Goal: Task Accomplishment & Management: Use online tool/utility

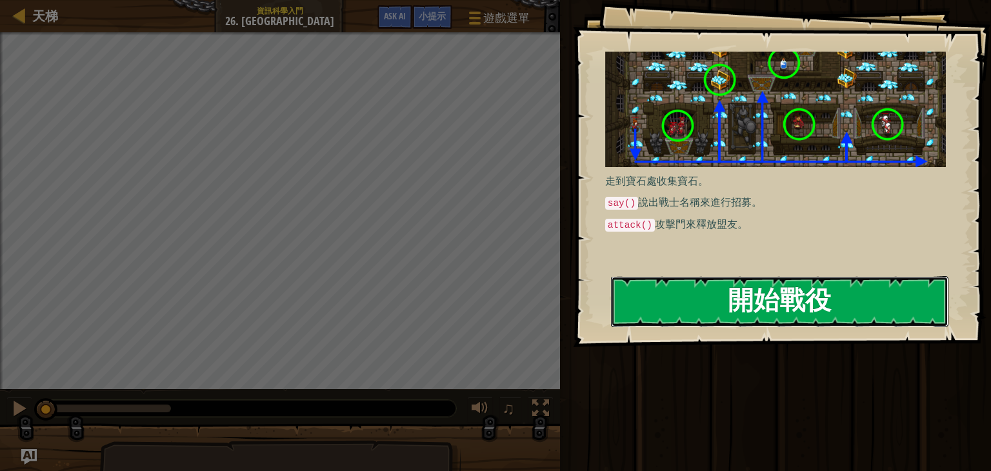
click at [772, 277] on button "開始戰役" at bounding box center [780, 301] width 338 height 51
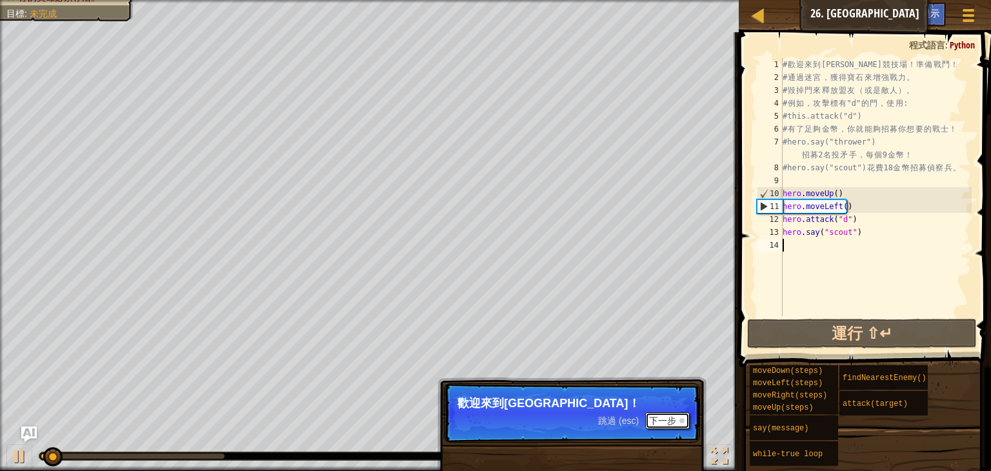
click at [677, 418] on button "下一步" at bounding box center [667, 420] width 45 height 17
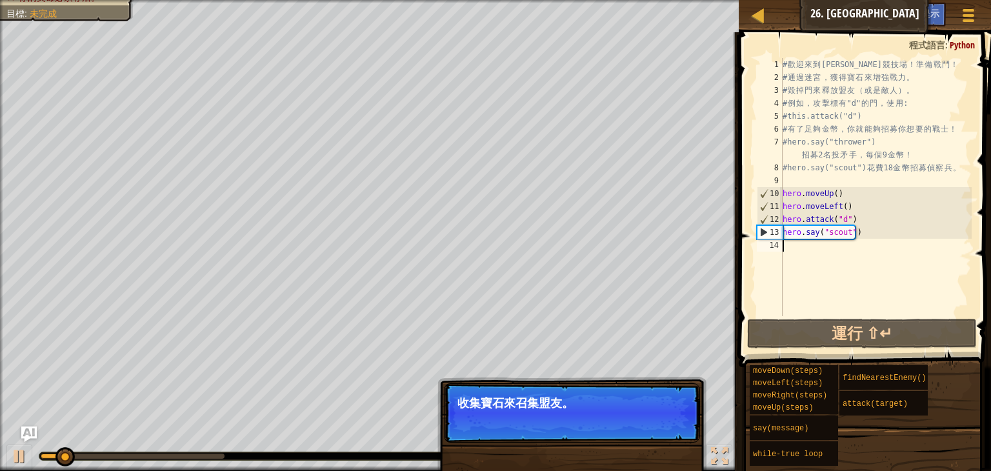
click at [676, 418] on button "下一步" at bounding box center [667, 420] width 45 height 17
click at [676, 418] on p "跳過 (esc) 下一步 破開門來釋放盟友，或者獲取額外獎勵。" at bounding box center [572, 412] width 256 height 59
click at [676, 418] on button "下一步" at bounding box center [667, 420] width 45 height 17
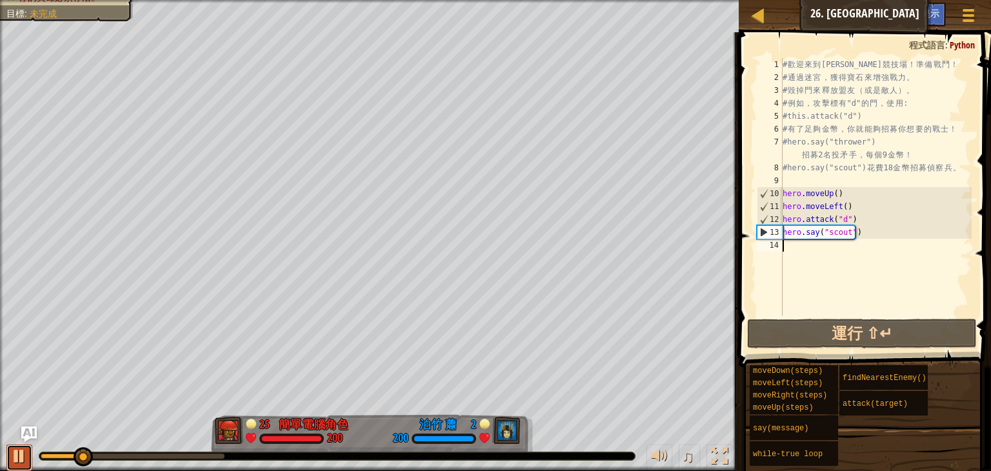
click at [23, 460] on div at bounding box center [19, 456] width 17 height 17
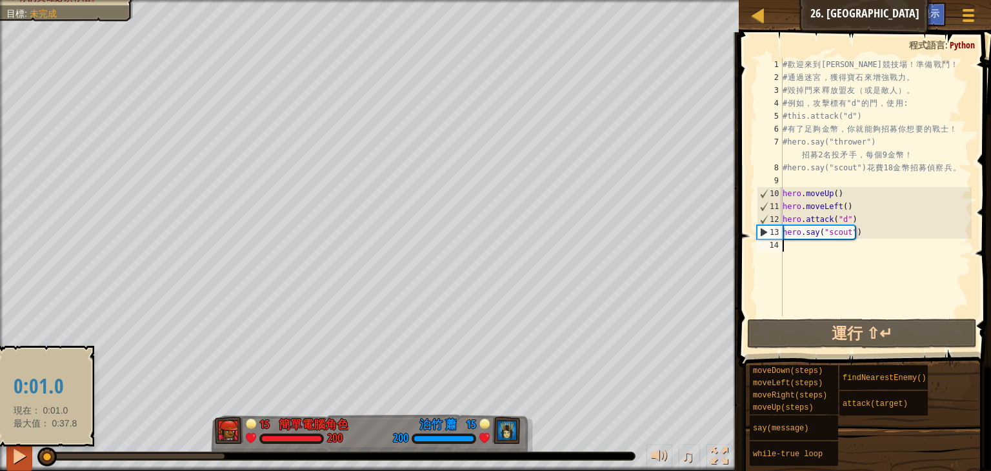
drag, startPoint x: 93, startPoint y: 456, endPoint x: 28, endPoint y: 460, distance: 64.7
click at [28, 460] on div "♫" at bounding box center [369, 453] width 739 height 39
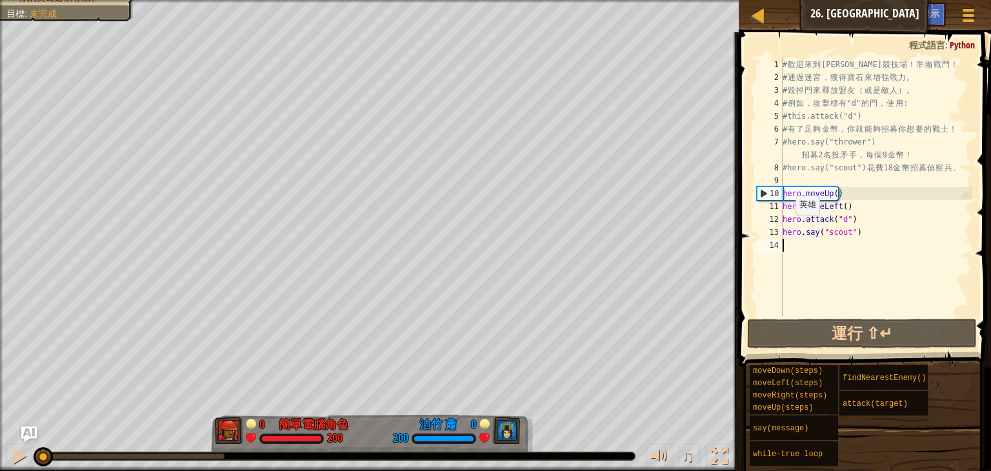
type textarea "h"
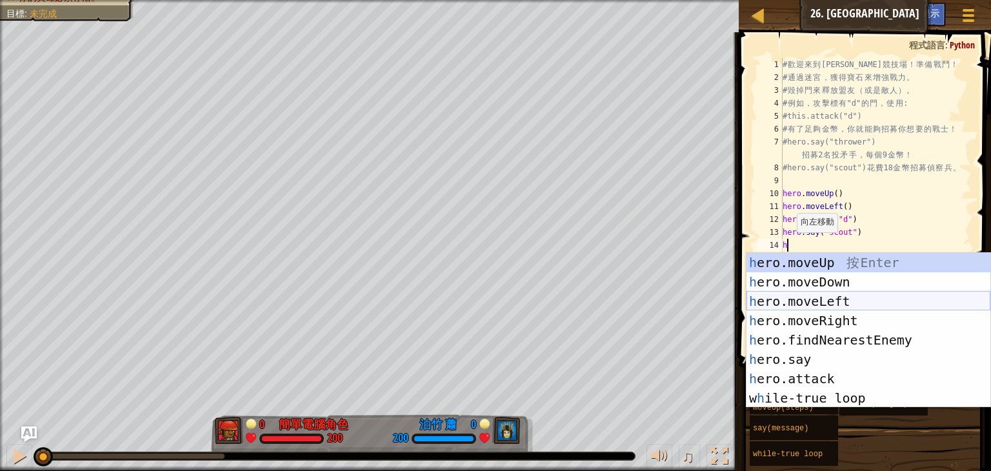
click at [896, 300] on div "h ero.moveUp 按 Enter h ero.moveDown 按 Enter h ero.moveLeft 按 Enter h ero.moveRi…" at bounding box center [869, 350] width 244 height 194
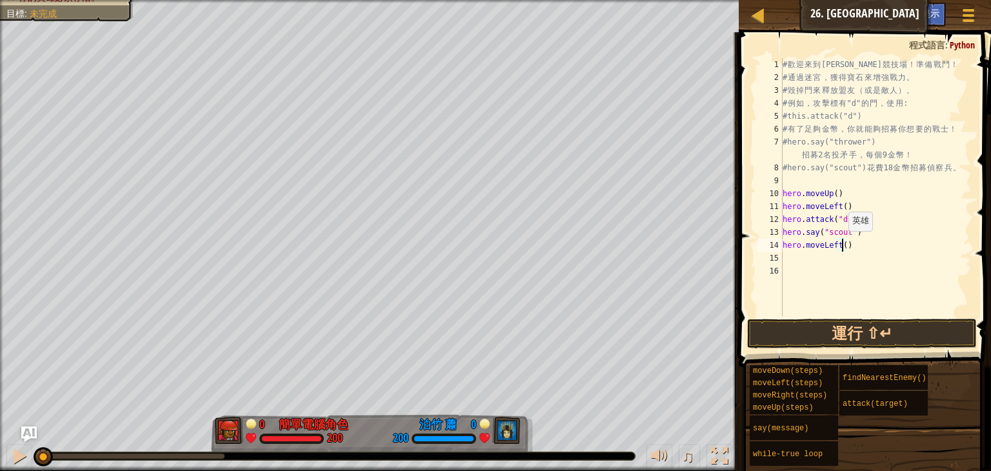
click at [842, 243] on div "# 歡 迎 來 到 [GEOGRAPHIC_DATA] ！ 準 備 戰 鬥 ！ # 通 過 迷 宮 ， 獲 得 寶 石 來 增 強 戰 力 。 # 毀 掉 門…" at bounding box center [876, 200] width 192 height 284
type textarea "hero.moveLeft(4)"
click at [857, 262] on div "# 歡 迎 來 到 [GEOGRAPHIC_DATA] ！ 準 備 戰 鬥 ！ # 通 過 迷 宮 ， 獲 得 寶 石 來 增 強 戰 力 。 # 毀 掉 門…" at bounding box center [876, 200] width 192 height 284
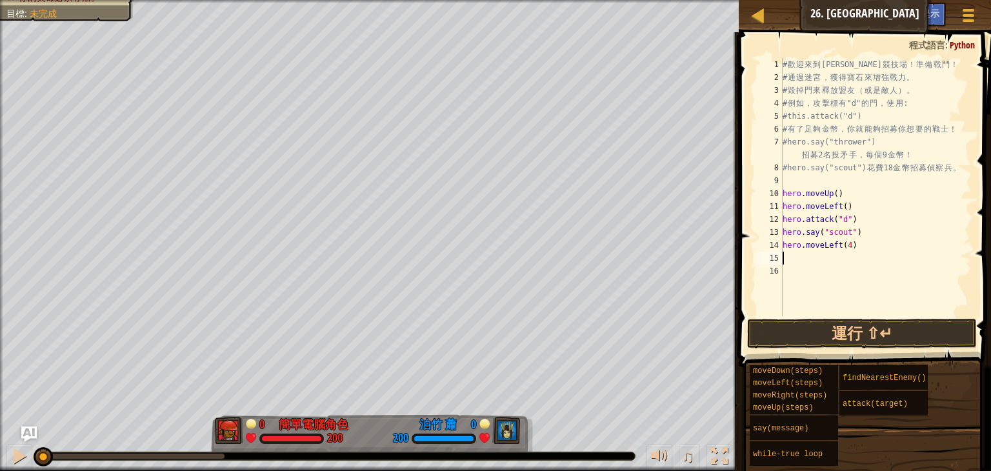
type textarea "h"
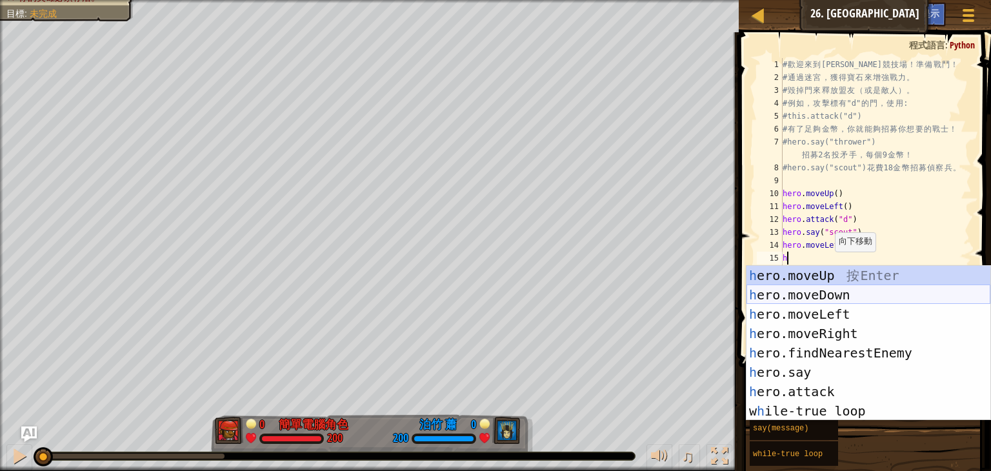
click at [825, 296] on div "h ero.moveUp 按 Enter h ero.moveDown 按 Enter h ero.moveLeft 按 Enter h ero.moveRi…" at bounding box center [869, 363] width 244 height 194
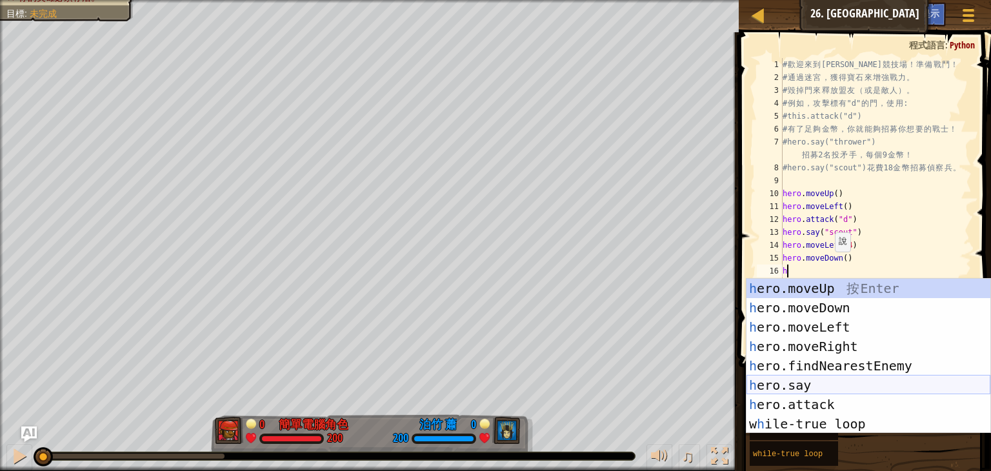
click at [851, 387] on div "h ero.moveUp 按 Enter h ero.moveDown 按 Enter h ero.moveLeft 按 Enter h ero.moveRi…" at bounding box center [869, 376] width 244 height 194
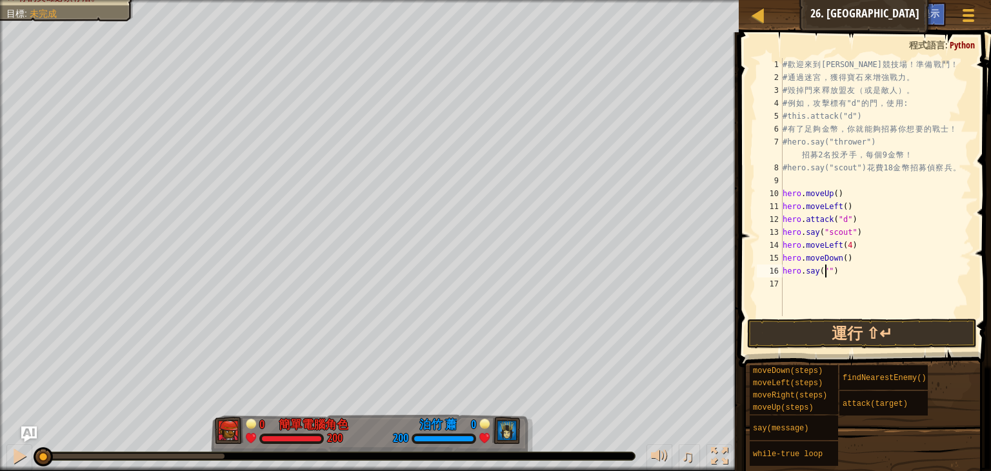
type textarea "hero.say("c")"
click at [860, 286] on div "# 歡 迎 來 到 [GEOGRAPHIC_DATA] ！ 準 備 戰 鬥 ！ # 通 過 迷 宮 ， 獲 得 寶 石 來 增 強 戰 力 。 # 毀 掉 門…" at bounding box center [876, 200] width 192 height 284
type textarea "c"
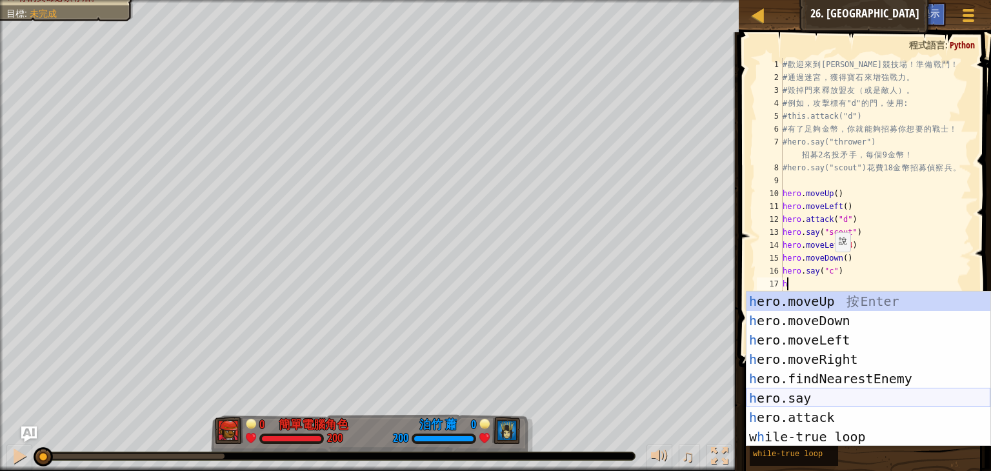
click at [847, 392] on div "h ero.moveUp 按 Enter h ero.moveDown 按 Enter h ero.moveLeft 按 Enter h ero.moveRi…" at bounding box center [869, 389] width 244 height 194
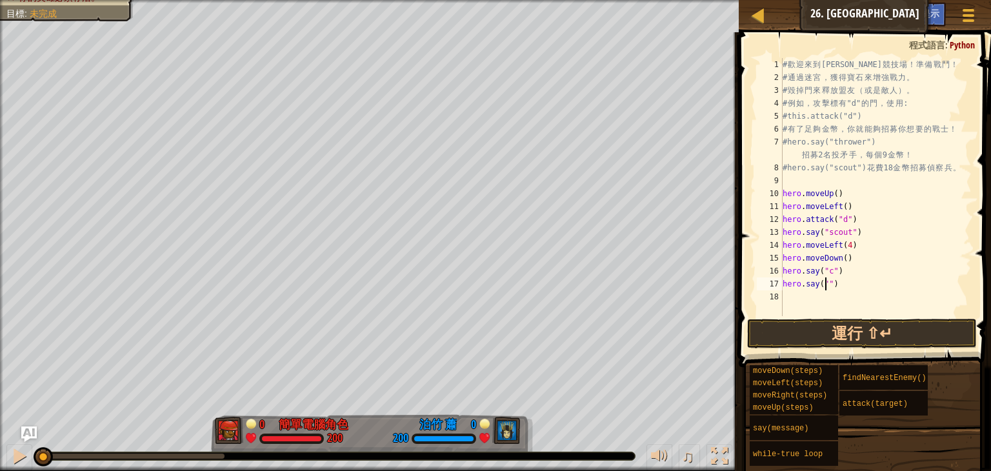
type textarea "hero.say("b")"
click at [845, 298] on div "# 歡 迎 來 到 [GEOGRAPHIC_DATA] ！ 準 備 戰 鬥 ！ # 通 過 迷 宮 ， 獲 得 寶 石 來 增 強 戰 力 。 # 毀 掉 門…" at bounding box center [876, 200] width 192 height 284
type textarea "h"
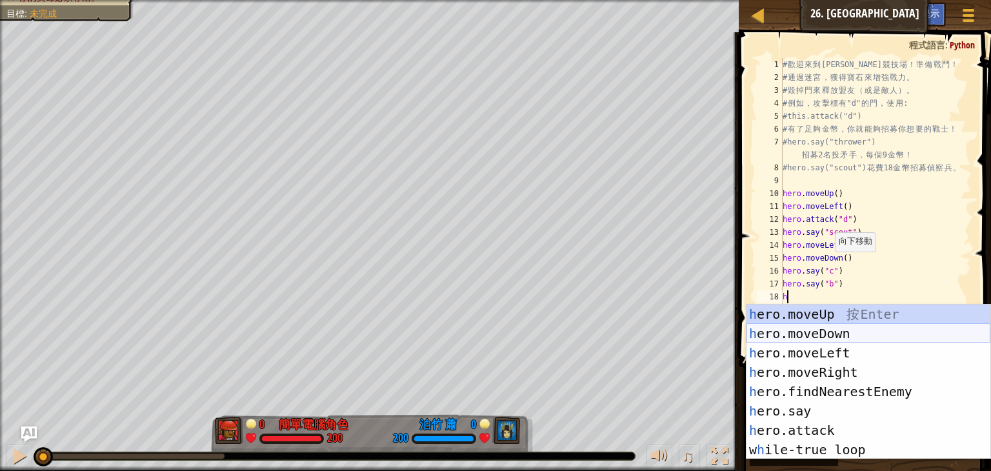
click at [836, 333] on div "h ero.moveUp 按 Enter h ero.moveDown 按 Enter h ero.moveLeft 按 Enter h ero.moveRi…" at bounding box center [869, 402] width 244 height 194
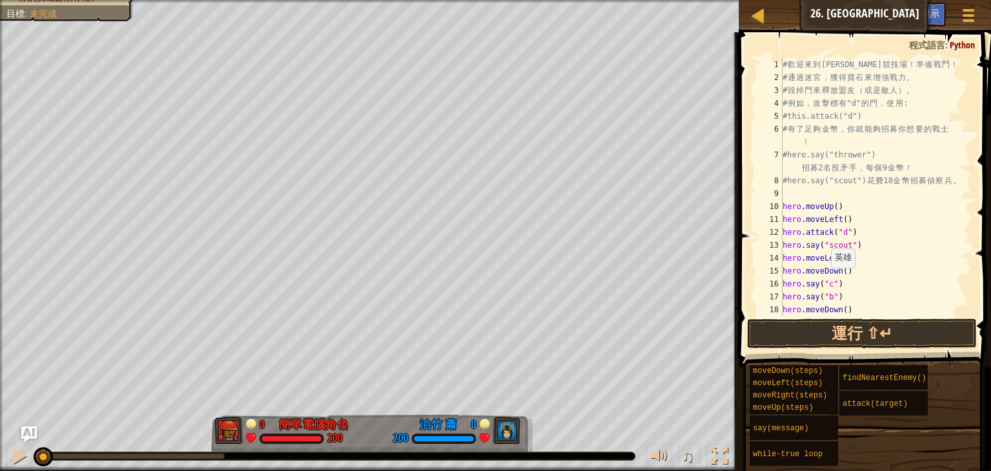
scroll to position [26, 0]
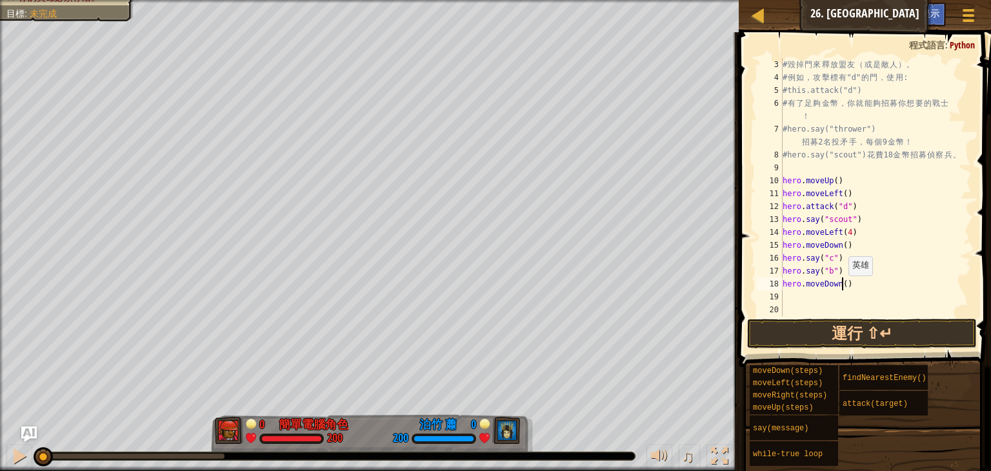
click at [842, 289] on div "# 毀 掉 門 來 釋 放 盟 友 （ 或 是 敵 人 ） 。 # 例 如 ， 攻 擊 標 有 "d" 的 門 ， 使 用 : #this.attack("d…" at bounding box center [870, 200] width 181 height 284
drag, startPoint x: 873, startPoint y: 123, endPoint x: 778, endPoint y: 123, distance: 94.2
click at [778, 123] on div "hero.moveDown(2) 3 4 5 6 7 8 9 10 11 12 13 14 15 16 17 18 19 20 # 毀 掉 門 來 釋 放 盟…" at bounding box center [863, 187] width 218 height 258
type textarea "#hero.say("thrower") 招募2名投矛手，每個9金幣！"
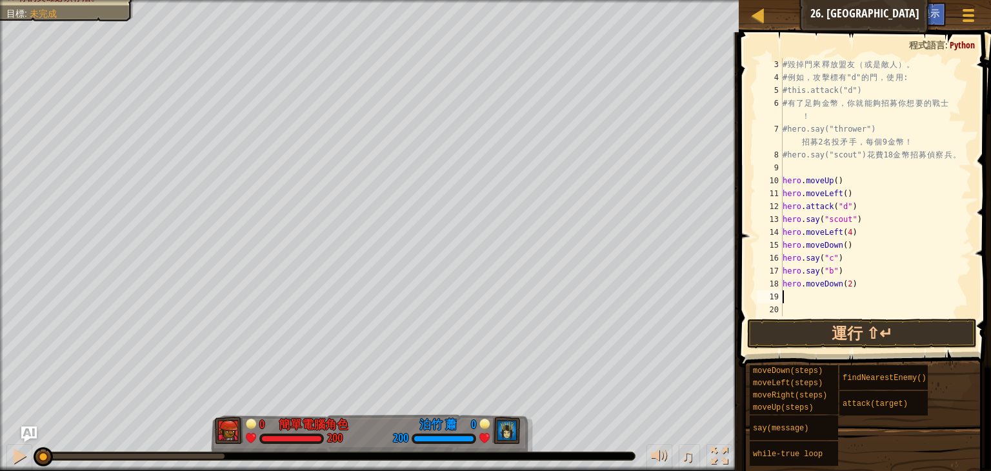
click at [831, 294] on div "# 毀 掉 門 來 釋 放 盟 友 （ 或 是 敵 人 ） 。 # 例 如 ， 攻 擊 標 有 "d" 的 門 ， 使 用 : #this.attack("d…" at bounding box center [870, 200] width 181 height 284
paste textarea "#hero.say("thrower")"
type textarea "#hero.say("thrower")"
click at [839, 303] on div "# 毀 掉 門 來 釋 放 盟 友 （ 或 是 敵 人 ） 。 # 例 如 ， 攻 擊 標 有 "d" 的 門 ， 使 用 : #this.attack("d…" at bounding box center [870, 200] width 181 height 284
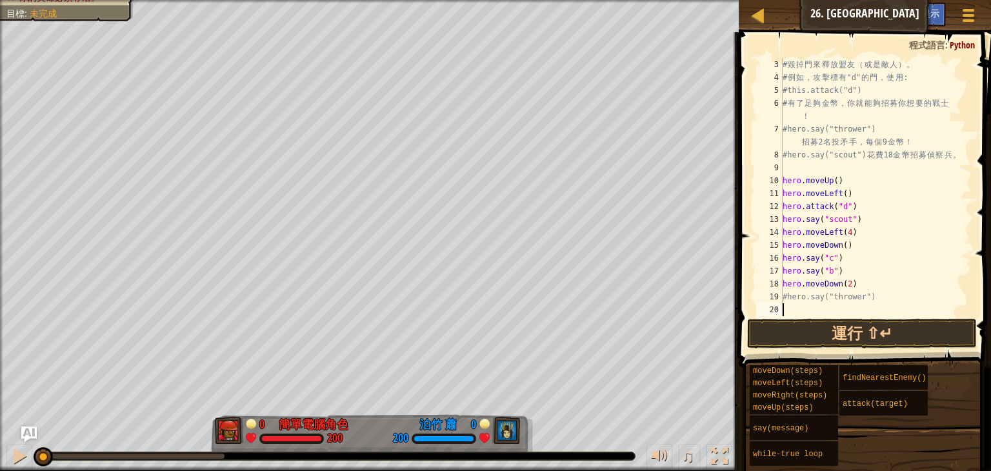
paste textarea "#hero.say("thrower")"
drag, startPoint x: 861, startPoint y: 153, endPoint x: 774, endPoint y: 153, distance: 87.1
click at [774, 153] on div "#hero.say("thrower") 3 4 5 6 7 8 9 10 11 12 13 14 15 16 17 18 19 20 21 # 毀 掉 門 …" at bounding box center [863, 187] width 218 height 258
type textarea "#hero.say("scout") 花費18金幣招募偵察兵。"
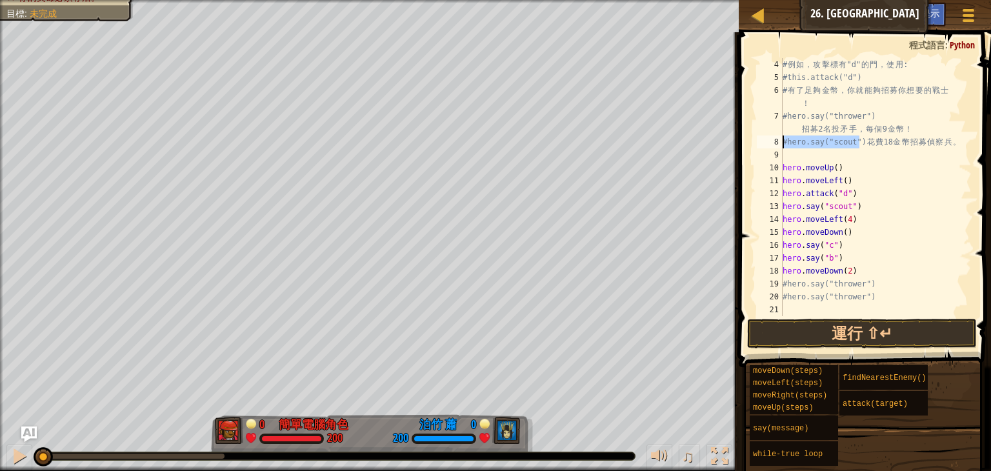
click at [851, 310] on div "# 例 如 ， 攻 擊 標 有 "d" 的 門 ， 使 用 : #this.attack("d") # 有 了 足 夠 金 幣 ， 你 就 能 夠 招 募 你…" at bounding box center [870, 200] width 181 height 284
paste textarea "#hero.say("scout")"
type textarea "#hero.say("scout")"
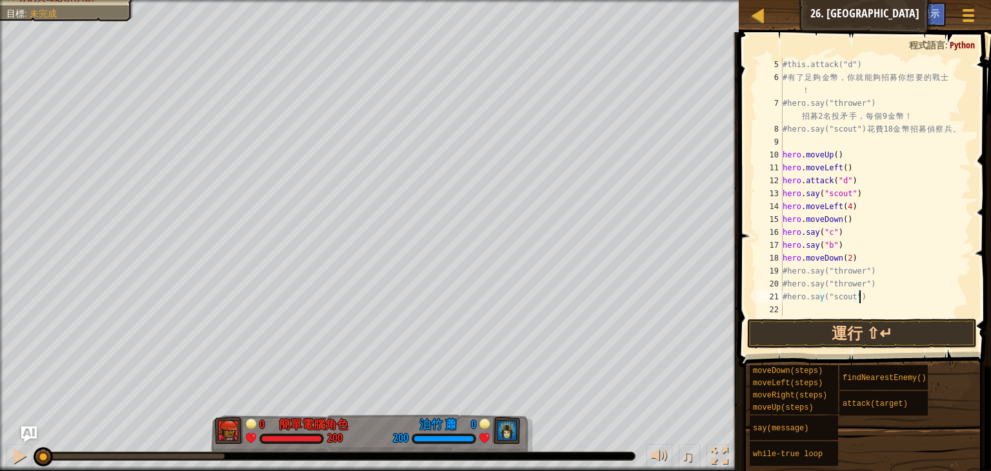
click at [852, 306] on div "#this.attack("d") # 有 了 足 夠 金 幣 ， 你 就 能 夠 招 募 你 想 要 的 戰 士 ！ #hero.say("thrower"…" at bounding box center [870, 200] width 181 height 284
paste textarea "#hero.say("scout")"
drag, startPoint x: 853, startPoint y: 261, endPoint x: 775, endPoint y: 261, distance: 78.7
click at [775, 261] on div "#hero.say("scout") 5 6 7 8 9 10 11 12 13 14 15 16 17 18 19 20 21 22 23 #this.at…" at bounding box center [863, 187] width 218 height 258
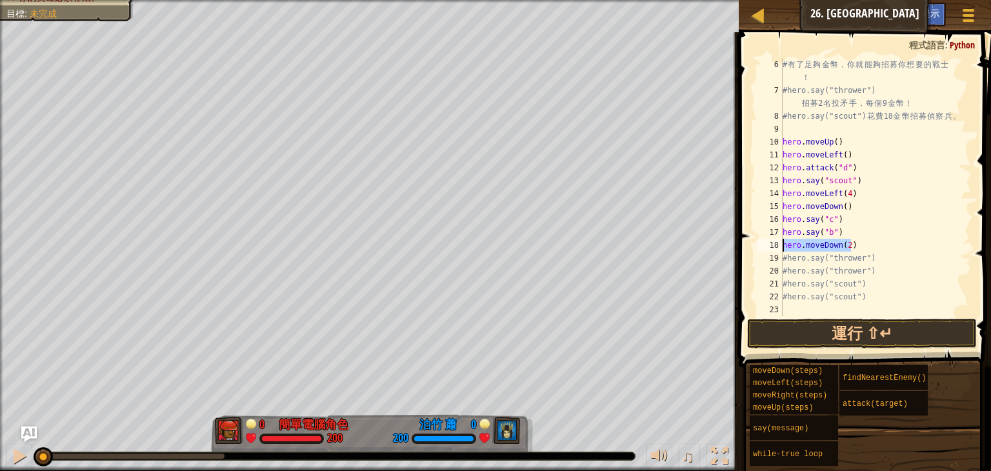
scroll to position [65, 0]
type textarea "hero.moveDown(2)"
click at [862, 318] on span at bounding box center [866, 181] width 263 height 373
click at [865, 314] on div "# 有 了 足 夠 金 幣 ， 你 就 能 夠 招 募 你 想 要 的 戰 士 ！ #hero.say("thrower") 招 募 2 名 投 矛 手 ， …" at bounding box center [870, 206] width 181 height 297
paste textarea "hero.moveDown(2)"
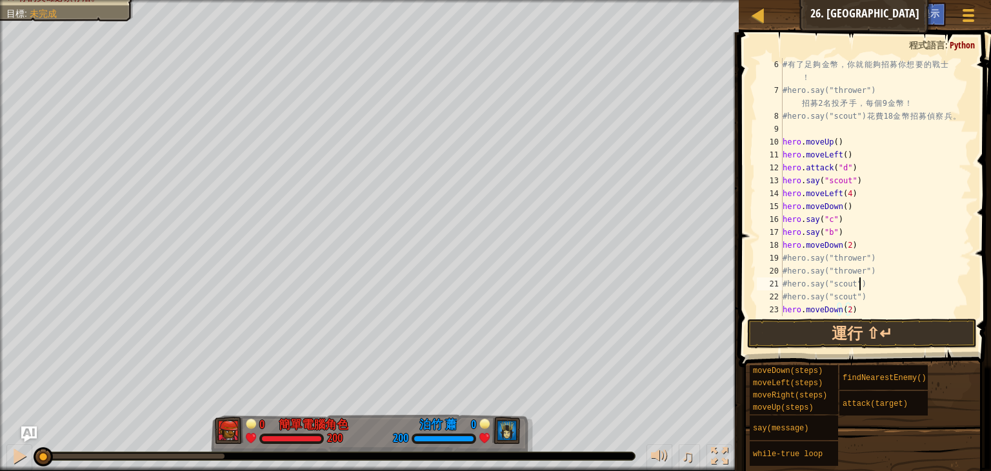
click at [901, 290] on div "# 有 了 足 夠 金 幣 ， 你 就 能 夠 招 募 你 想 要 的 戰 士 ！ #hero.say("thrower") 招 募 2 名 投 矛 手 ， …" at bounding box center [870, 206] width 181 height 297
click at [887, 329] on button "運行 ⇧↵" at bounding box center [862, 334] width 230 height 30
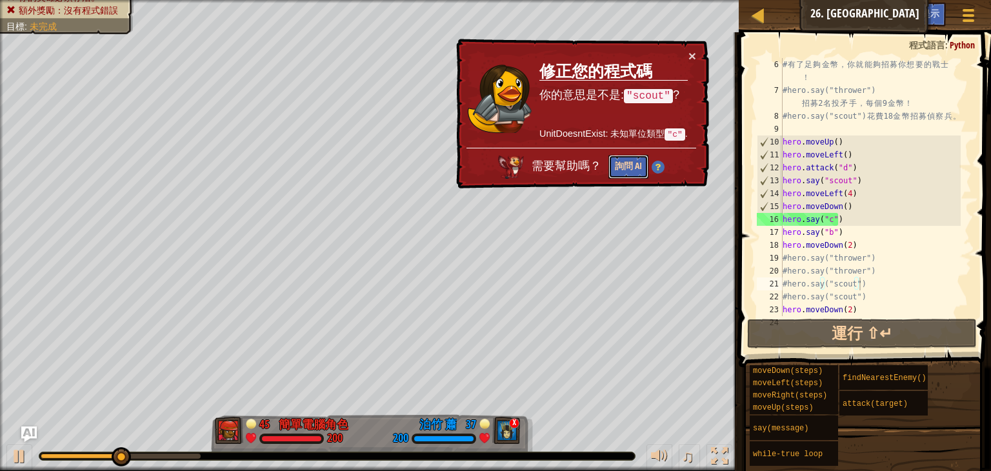
click at [645, 168] on button "詢問 AI" at bounding box center [629, 167] width 40 height 24
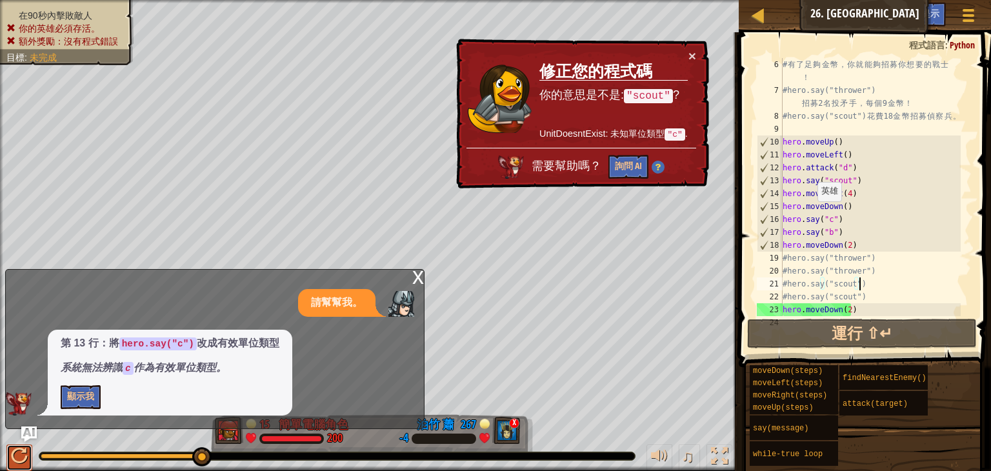
click at [15, 452] on div at bounding box center [19, 456] width 17 height 17
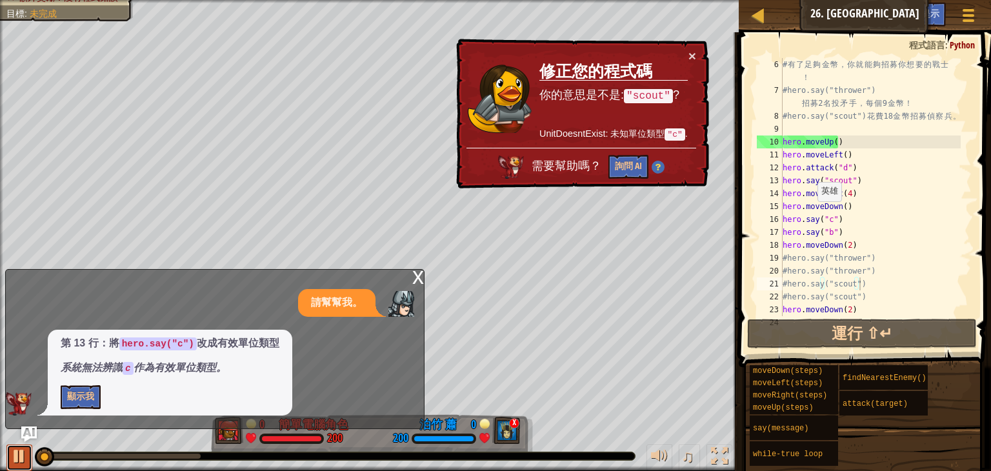
click at [15, 452] on div at bounding box center [19, 456] width 17 height 17
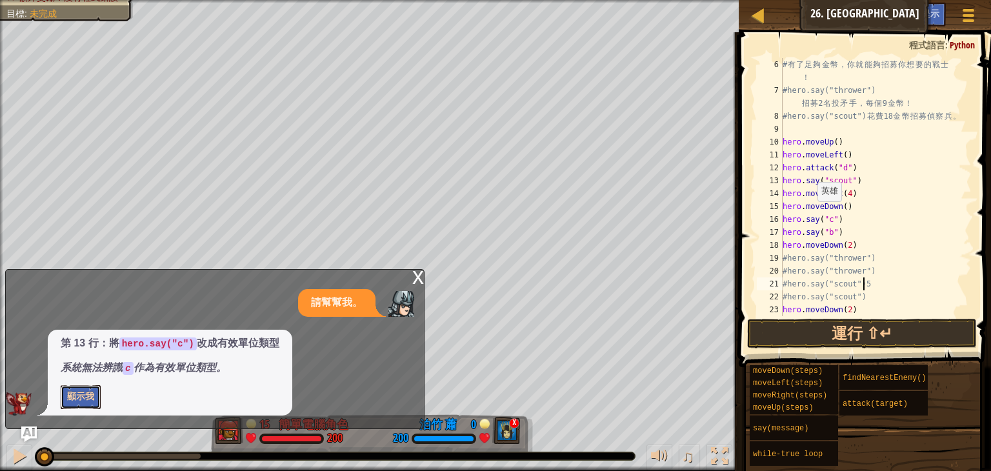
click at [75, 388] on button "顯示我" at bounding box center [81, 397] width 40 height 24
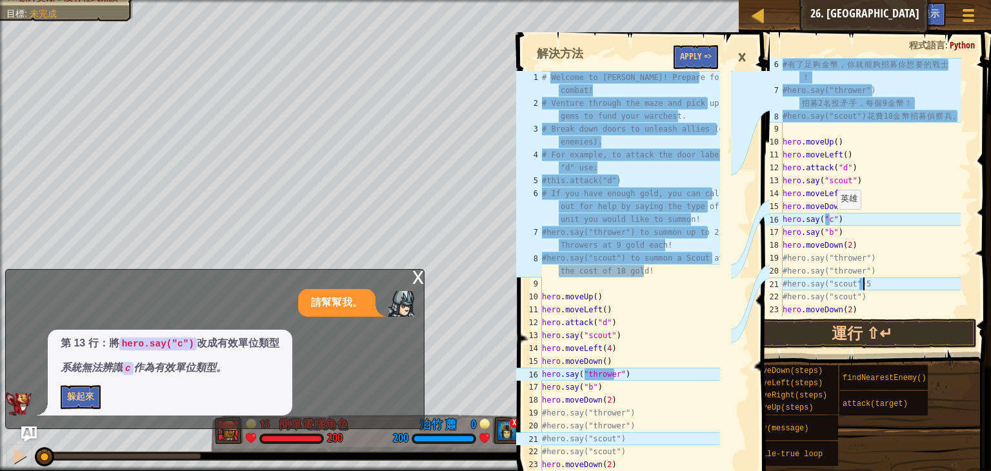
scroll to position [6, 3]
click at [831, 222] on div "# 有 了 足 夠 金 幣 ， 你 就 能 夠 招 募 你 想 要 的 戰 士 ！ #hero.say("thrower") 招 募 2 名 投 矛 手 ， …" at bounding box center [870, 206] width 181 height 297
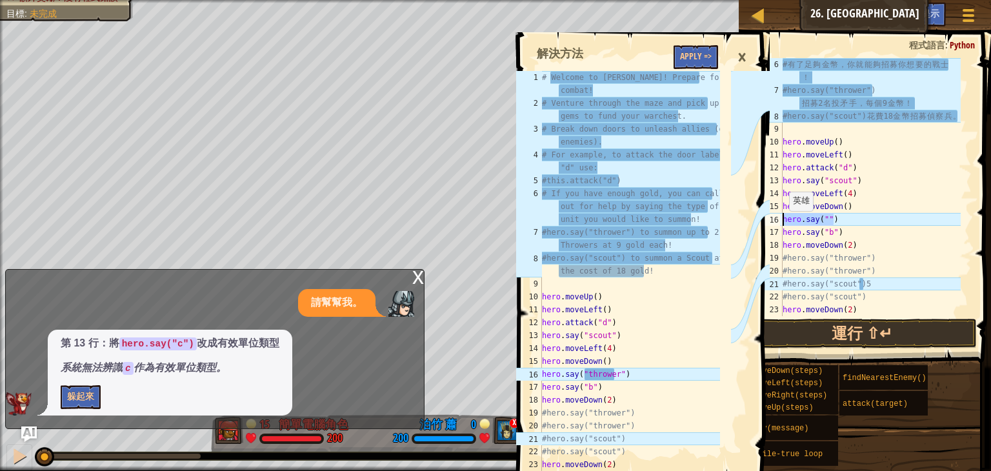
drag, startPoint x: 850, startPoint y: 213, endPoint x: 775, endPoint y: 225, distance: 76.5
click at [775, 225] on div "hero.say("") 6 7 8 9 10 11 12 13 14 15 16 17 18 19 20 21 22 23 24 # 有 了 足 夠 金 幣…" at bounding box center [863, 187] width 218 height 258
type textarea "]"
click at [828, 327] on button "運行 ⇧↵" at bounding box center [862, 334] width 230 height 30
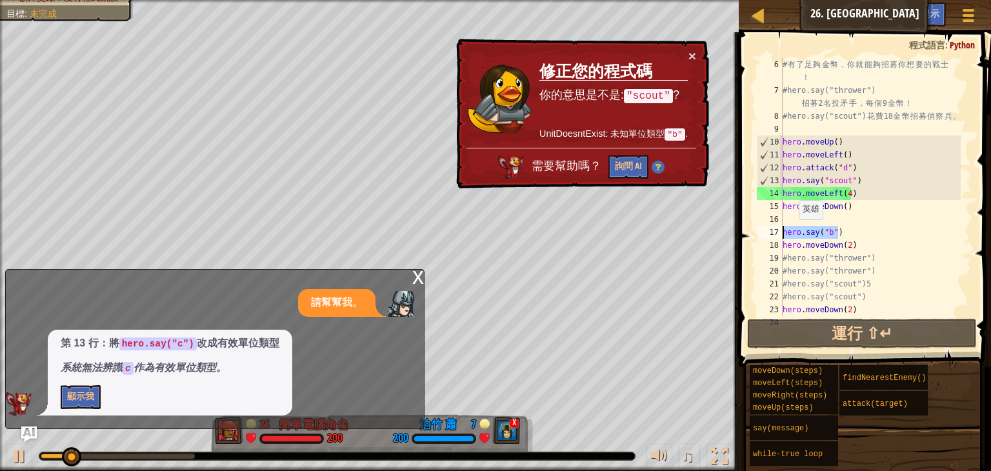
drag, startPoint x: 853, startPoint y: 232, endPoint x: 754, endPoint y: 238, distance: 98.3
click at [754, 238] on div "6 7 8 9 10 11 12 13 14 15 16 17 18 19 20 21 22 23 24 # 有 了 足 夠 金 幣 ， 你 就 能 夠 招 …" at bounding box center [863, 187] width 218 height 258
type textarea "hero.say("b")"
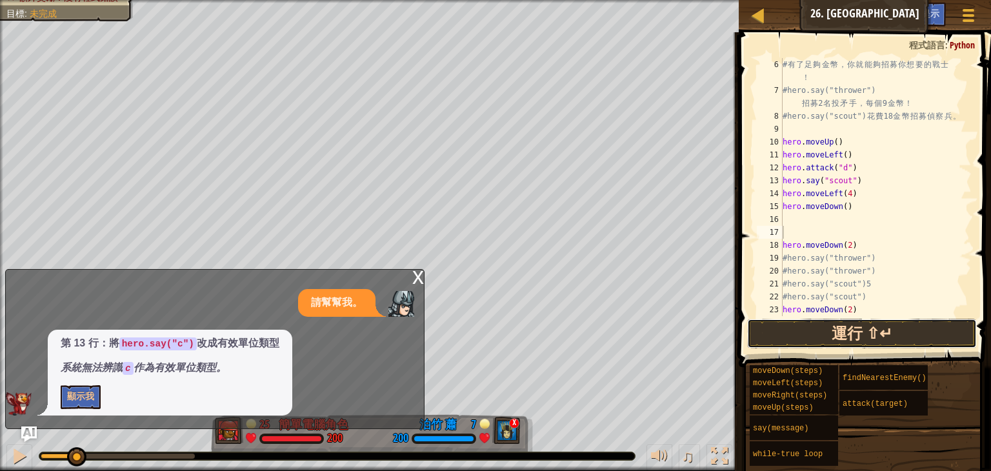
click at [911, 336] on button "運行 ⇧↵" at bounding box center [862, 334] width 230 height 30
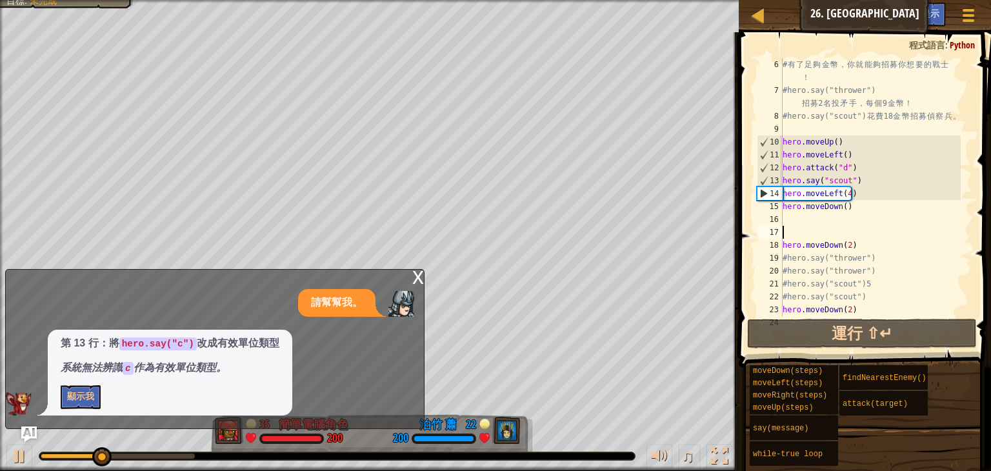
click at [420, 274] on div "x" at bounding box center [418, 276] width 12 height 13
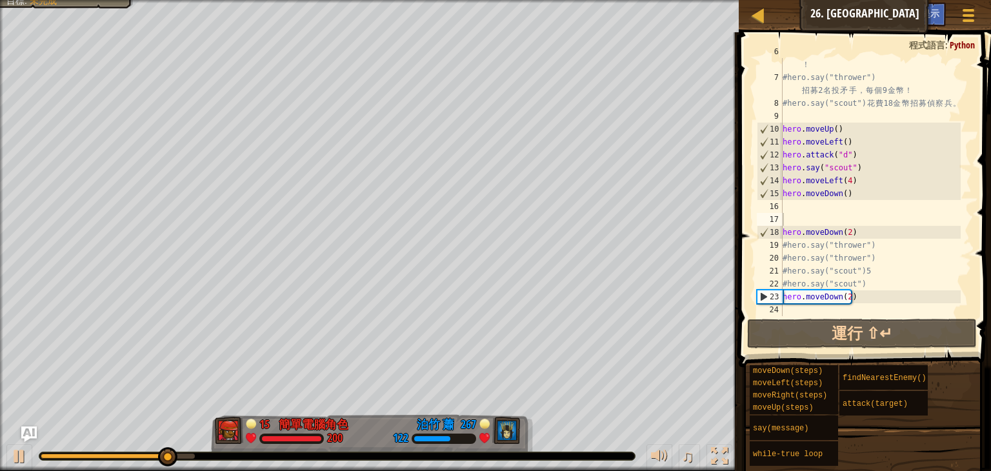
scroll to position [77, 0]
click at [823, 200] on div "# 有 了 足 夠 金 幣 ， 你 就 能 夠 招 募 你 想 要 的 戰 士 ！ #hero.say("thrower") 招 募 2 名 投 矛 手 ， …" at bounding box center [870, 193] width 181 height 297
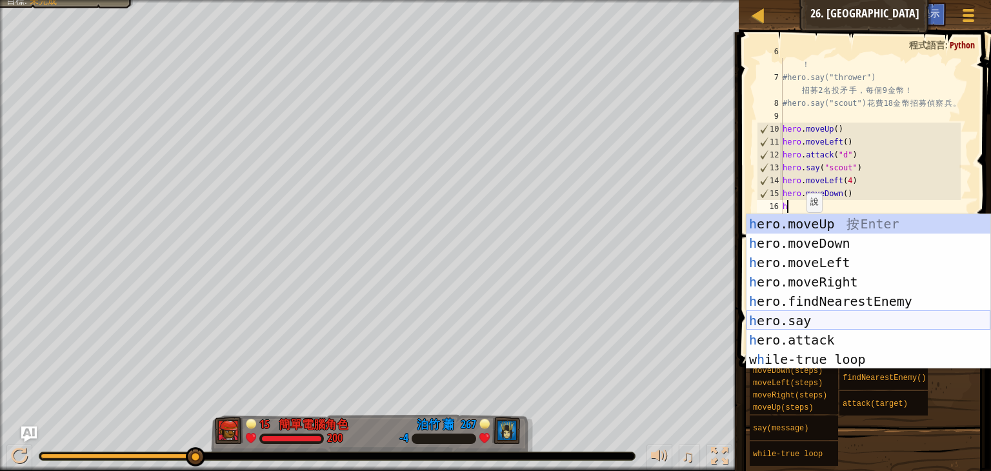
click at [839, 327] on div "h ero.moveUp 按 Enter h ero.moveDown 按 Enter h ero.moveLeft 按 Enter h ero.moveRi…" at bounding box center [869, 311] width 244 height 194
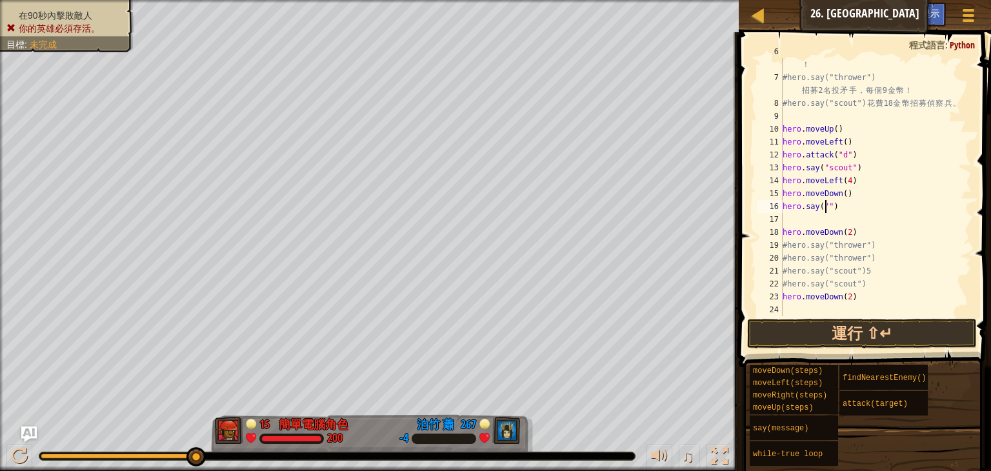
type textarea "hero.say("c")"
click at [839, 220] on div "# 有 了 足 夠 金 幣 ， 你 就 能 夠 招 募 你 想 要 的 戰 士 ！ #hero.say("thrower") 招 募 2 名 投 矛 手 ， …" at bounding box center [870, 193] width 181 height 297
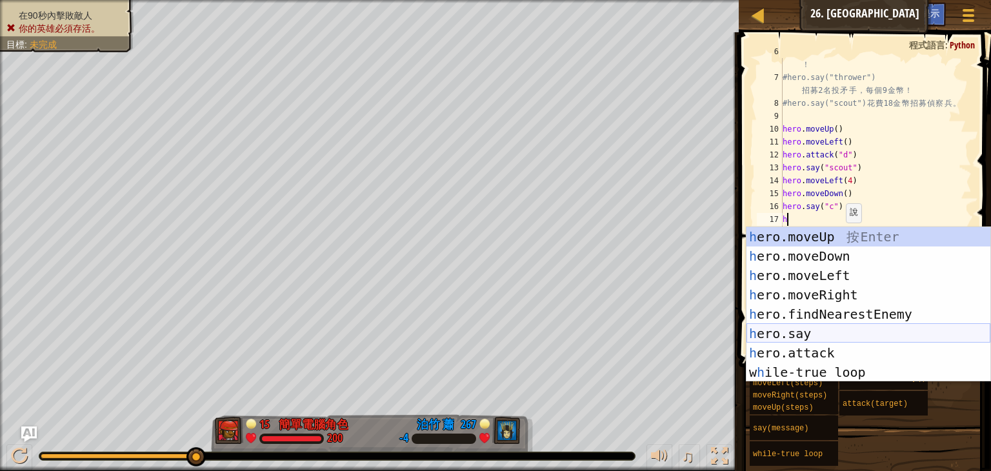
click at [844, 332] on div "h ero.moveUp 按 Enter h ero.moveDown 按 Enter h ero.moveLeft 按 Enter h ero.moveRi…" at bounding box center [869, 324] width 244 height 194
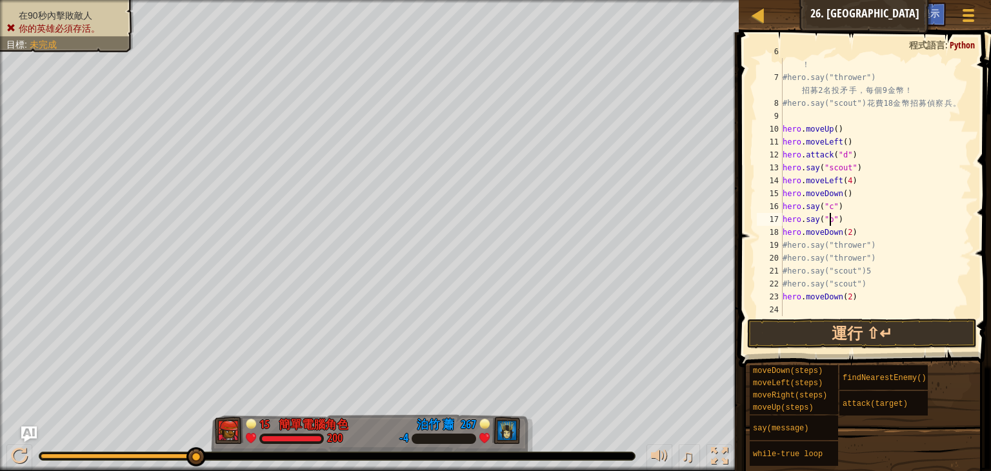
scroll to position [6, 3]
click at [896, 329] on button "運行 ⇧↵" at bounding box center [862, 334] width 230 height 30
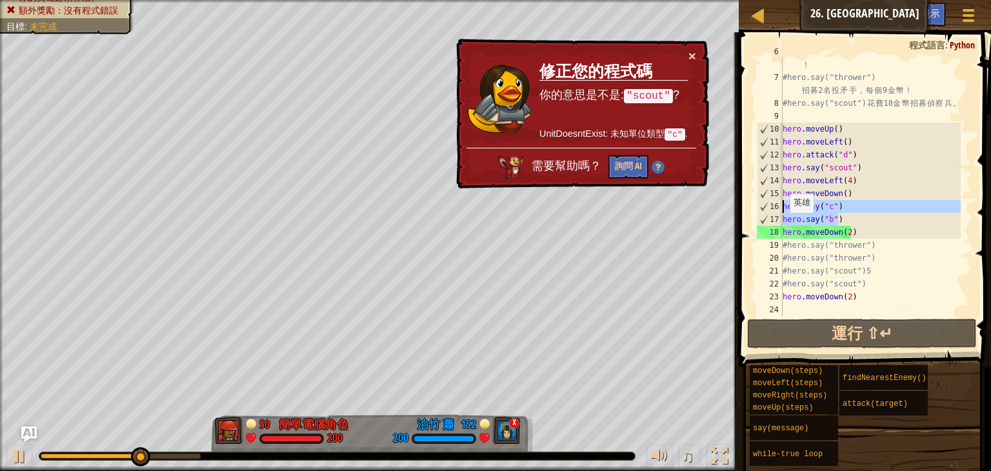
drag, startPoint x: 855, startPoint y: 215, endPoint x: 778, endPoint y: 205, distance: 76.8
click at [778, 205] on div "hero.say("b") 6 7 8 9 10 11 12 13 14 15 16 17 18 19 20 21 22 23 24 # 有 了 足 夠 金 …" at bounding box center [863, 187] width 218 height 258
type textarea "hero.say("c") hero.say("b")"
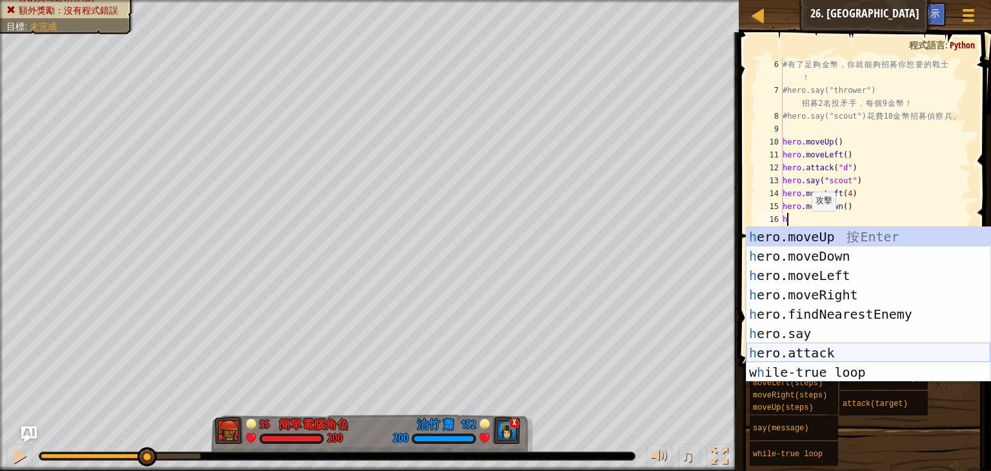
click at [835, 357] on div "h ero.moveUp 按 Enter h ero.moveDown 按 Enter h ero.moveLeft 按 Enter h ero.moveRi…" at bounding box center [869, 324] width 244 height 194
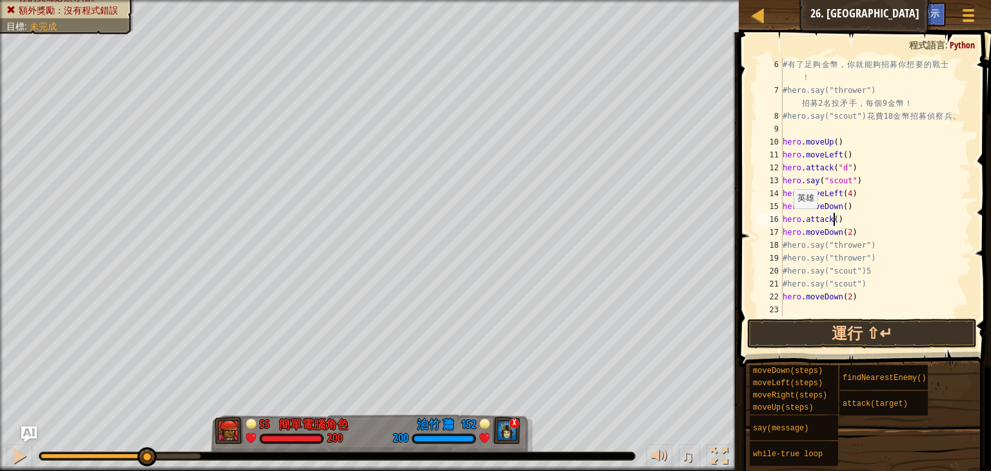
type textarea "hero.attack(c)"
click at [881, 215] on div "# 有 了 足 夠 金 幣 ， 你 就 能 夠 招 募 你 想 要 的 戰 士 ！ #hero.say("thrower") 招 募 2 名 投 矛 手 ， …" at bounding box center [870, 206] width 181 height 297
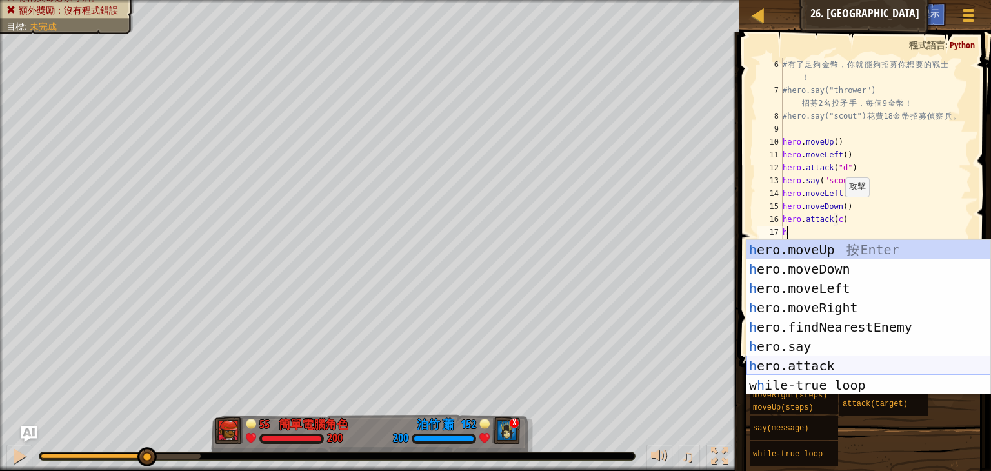
click at [824, 366] on div "h ero.moveUp 按 Enter h ero.moveDown 按 Enter h ero.moveLeft 按 Enter h ero.moveRi…" at bounding box center [869, 337] width 244 height 194
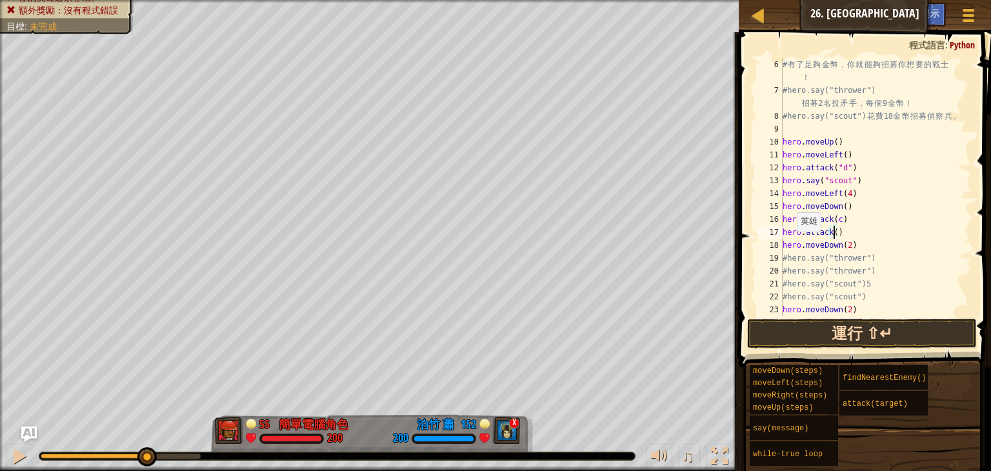
scroll to position [6, 4]
click at [873, 336] on button "運行 ⇧↵" at bounding box center [862, 334] width 230 height 30
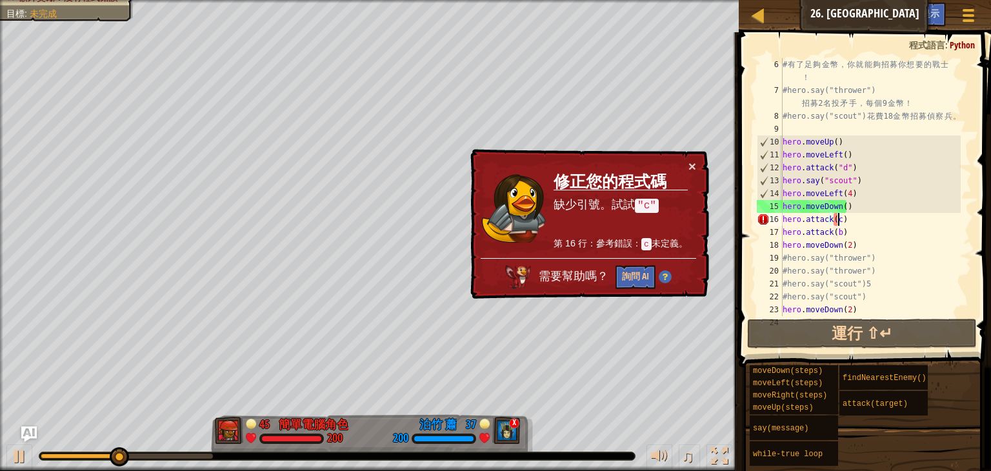
click at [840, 219] on div "# 有 了 足 夠 金 幣 ， 你 就 能 夠 招 募 你 想 要 的 戰 士 ！ #hero.say("thrower") 招 募 2 名 投 矛 手 ， …" at bounding box center [870, 206] width 181 height 297
type textarea "、"
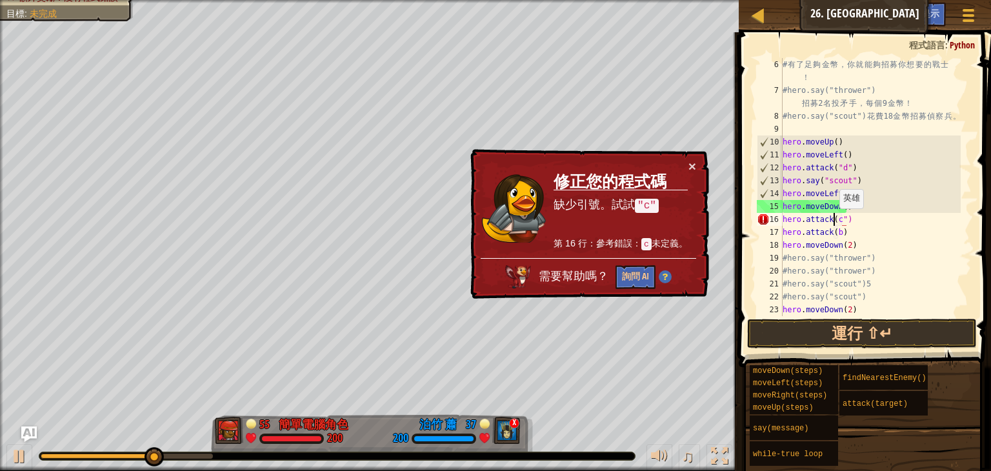
click at [833, 221] on div "# 有 了 足 夠 金 幣 ， 你 就 能 夠 招 募 你 想 要 的 戰 士 ！ #hero.say("thrower") 招 募 2 名 投 矛 手 ， …" at bounding box center [870, 206] width 181 height 297
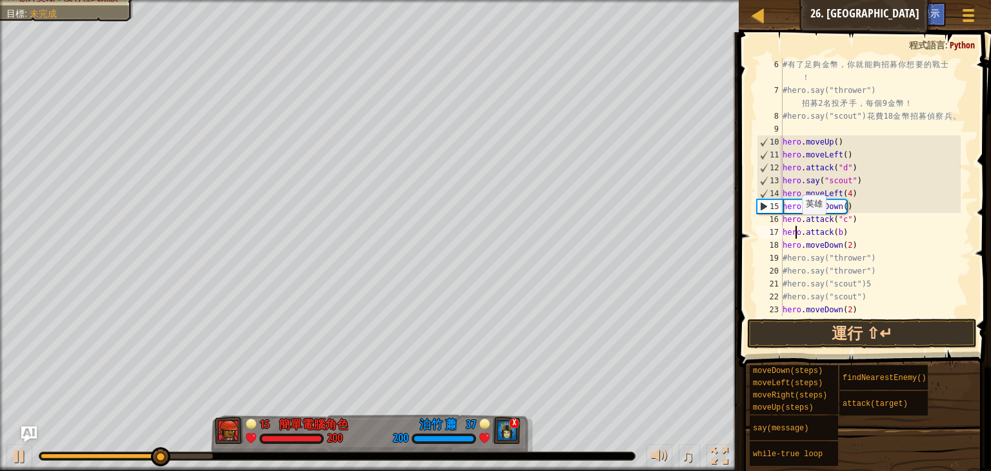
drag, startPoint x: 795, startPoint y: 227, endPoint x: 804, endPoint y: 221, distance: 11.1
click at [794, 226] on div "# 有 了 足 夠 金 幣 ， 你 就 能 夠 招 募 你 想 要 的 戰 士 ！ #hero.say("thrower") 招 募 2 名 投 矛 手 ， …" at bounding box center [870, 206] width 181 height 297
click at [838, 234] on div "# 有 了 足 夠 金 幣 ， 你 就 能 夠 招 募 你 想 要 的 戰 士 ！ #hero.say("thrower") 招 募 2 名 投 矛 手 ， …" at bounding box center [870, 206] width 181 height 297
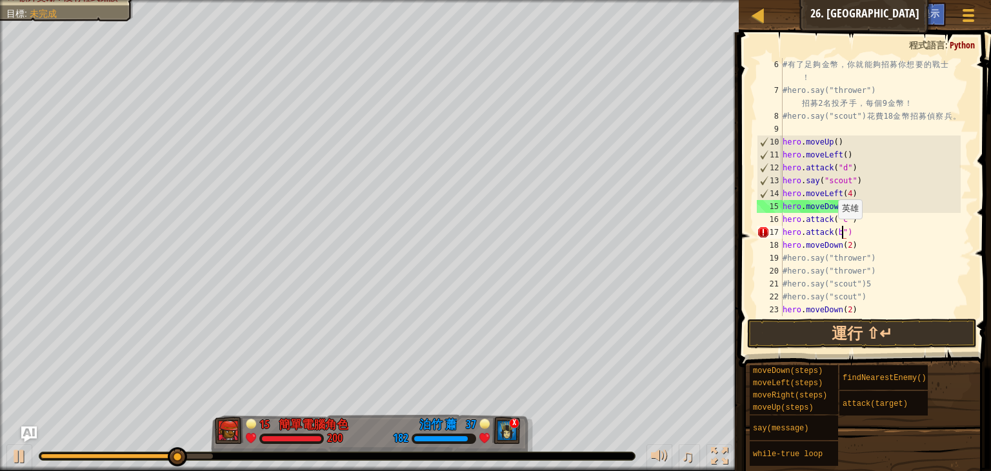
click at [831, 231] on div "# 有 了 足 夠 金 幣 ， 你 就 能 夠 招 募 你 想 要 的 戰 士 ！ #hero.say("thrower") 招 募 2 名 投 矛 手 ， …" at bounding box center [870, 206] width 181 height 297
click at [833, 230] on div "# 有 了 足 夠 金 幣 ， 你 就 能 夠 招 募 你 想 要 的 戰 士 ！ #hero.say("thrower") 招 募 2 名 投 矛 手 ， …" at bounding box center [870, 206] width 181 height 297
click at [855, 330] on button "運行 ⇧↵" at bounding box center [862, 334] width 230 height 30
type textarea "hero.attack("b")"
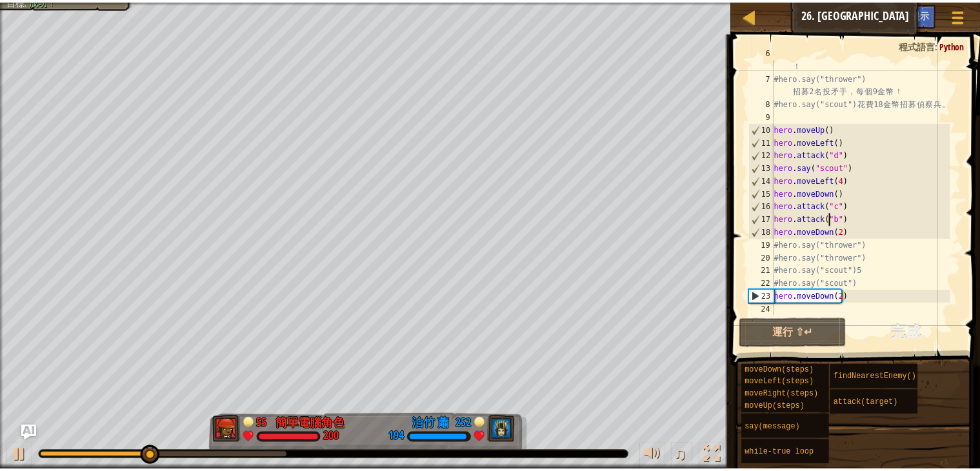
scroll to position [77, 0]
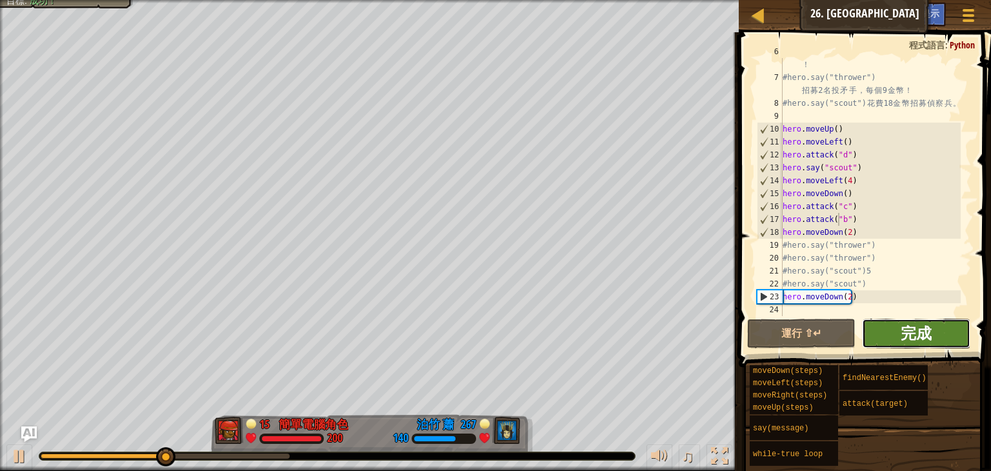
click at [908, 335] on span "完成" at bounding box center [916, 333] width 31 height 21
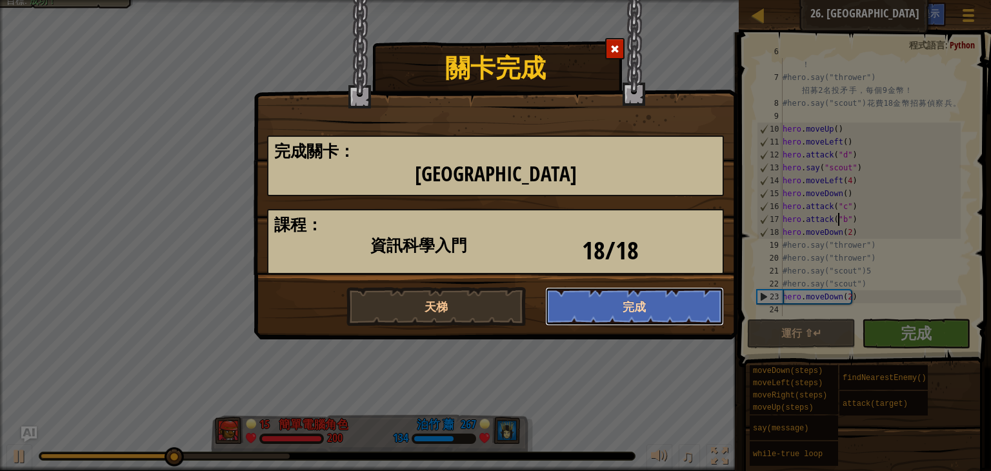
click at [611, 297] on button "完成" at bounding box center [634, 306] width 179 height 39
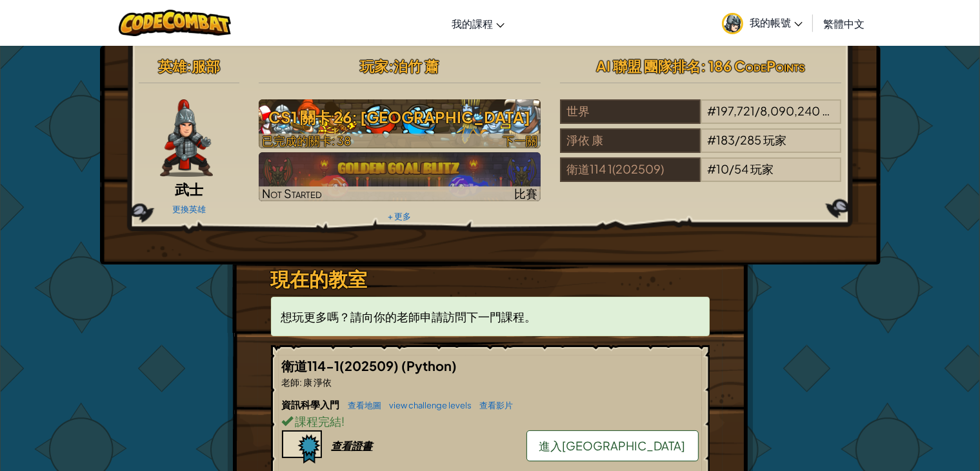
click at [480, 111] on h3 "CS1 關卡 26: [GEOGRAPHIC_DATA]" at bounding box center [400, 117] width 282 height 29
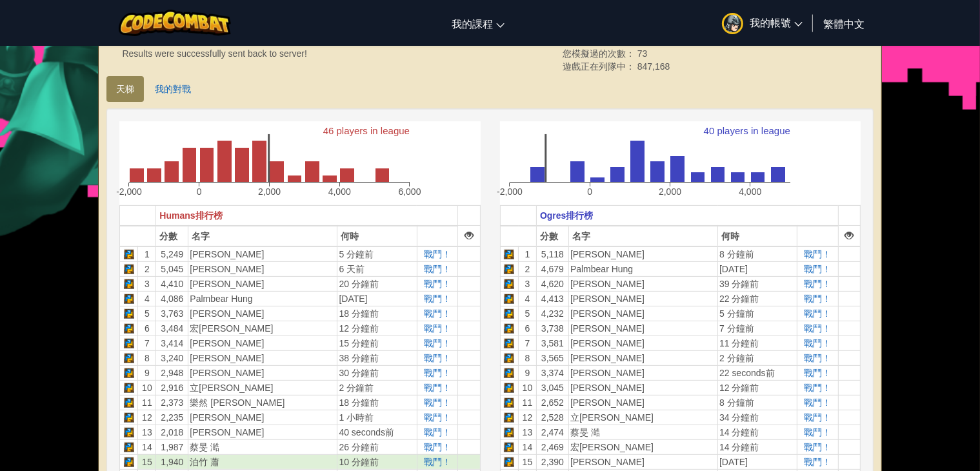
scroll to position [194, 0]
